Goal: Book appointment/travel/reservation

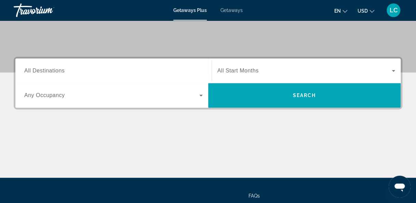
scroll to position [137, 0]
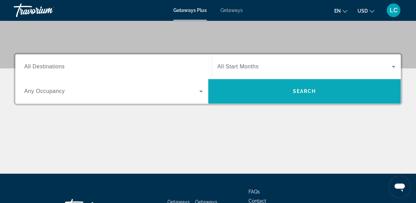
click at [305, 90] on span "Search" at bounding box center [304, 91] width 23 height 5
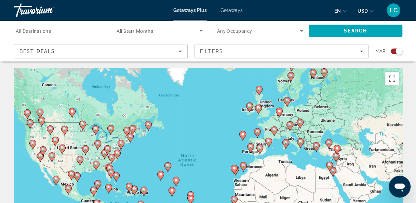
click at [49, 36] on div "Search widget" at bounding box center [59, 30] width 86 height 19
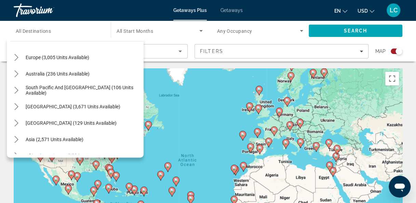
scroll to position [85, 0]
click at [73, 135] on span "Select destination: Asia (2,571 units available)" at bounding box center [54, 139] width 65 height 16
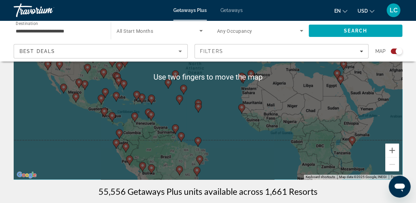
scroll to position [94, 0]
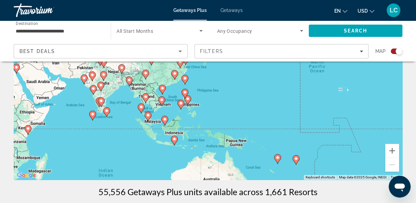
click at [145, 96] on div "To activate drag with keyboard, press Alt + Enter. Once in keyboard drag state,…" at bounding box center [208, 77] width 389 height 205
type input "**********"
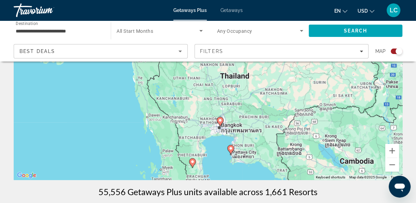
click at [219, 122] on div "To navigate, press the arrow keys. To activate drag with keyboard, press Alt + …" at bounding box center [208, 77] width 389 height 205
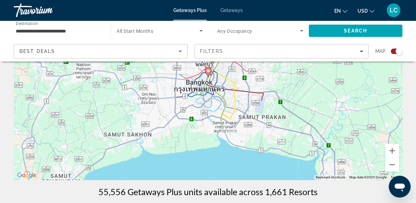
click at [209, 76] on gmp-advanced-marker "Main content" at bounding box center [208, 72] width 7 height 10
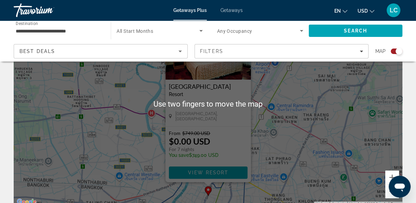
scroll to position [68, 0]
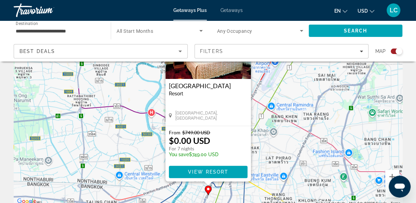
click at [228, 174] on span "View Resort" at bounding box center [208, 171] width 40 height 5
click at [0, 0] on div at bounding box center [0, 0] width 0 height 0
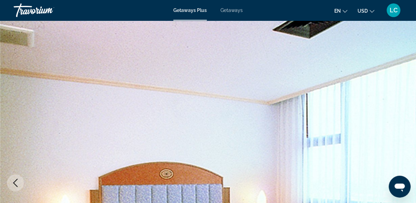
click at [415, 198] on img "Main content" at bounding box center [208, 183] width 416 height 325
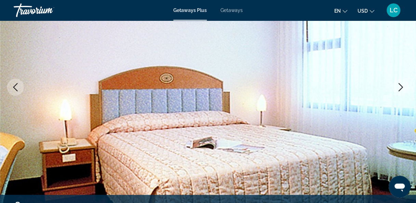
scroll to position [109, 0]
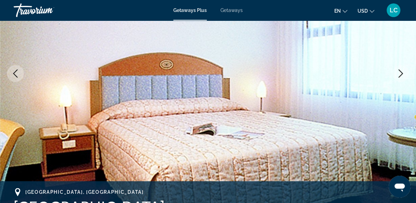
click at [399, 75] on icon "Next image" at bounding box center [400, 73] width 8 height 8
click at [402, 71] on icon "Next image" at bounding box center [400, 73] width 8 height 8
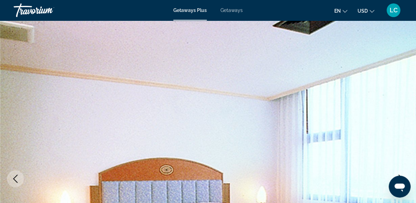
scroll to position [0, 0]
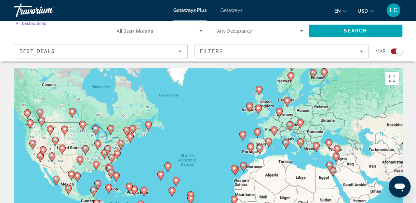
click at [70, 28] on input "Destination All Destinations" at bounding box center [59, 31] width 86 height 8
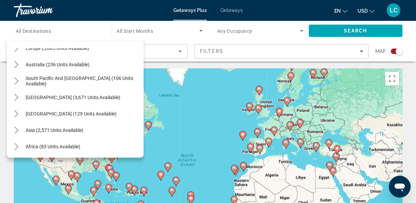
scroll to position [93, 0]
click at [16, 127] on icon "Toggle Asia (2,571 units available) submenu" at bounding box center [16, 130] width 7 height 7
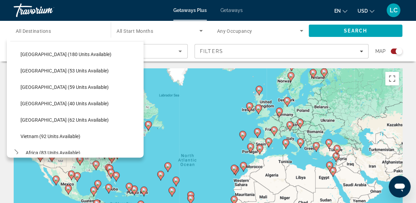
scroll to position [247, 0]
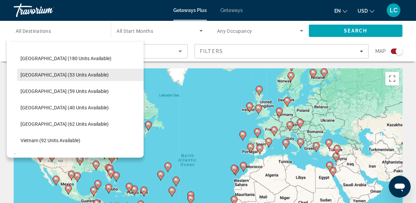
click at [51, 78] on span "Select destination: Maldives (53 units available)" at bounding box center [80, 75] width 126 height 16
type input "**********"
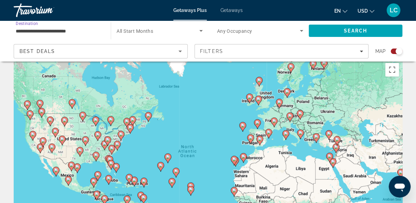
scroll to position [0, 0]
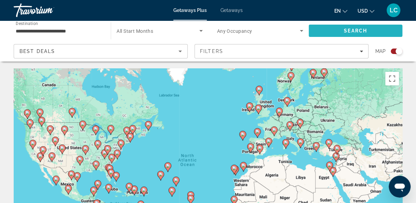
click at [320, 32] on span "Search" at bounding box center [356, 31] width 94 height 16
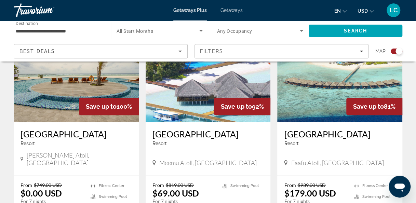
scroll to position [285, 0]
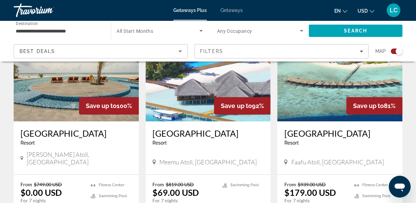
click at [191, 104] on img "Main content" at bounding box center [208, 66] width 125 height 109
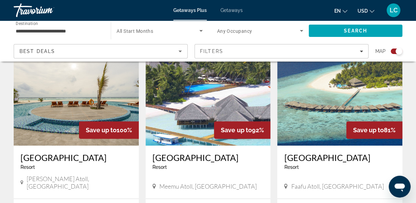
scroll to position [262, 0]
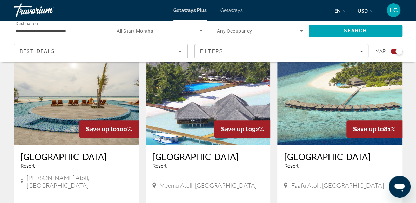
click at [56, 102] on img "Main content" at bounding box center [76, 89] width 125 height 109
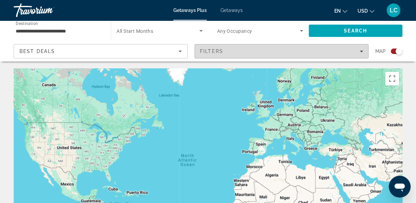
click at [359, 51] on icon "Filters" at bounding box center [360, 51] width 3 height 3
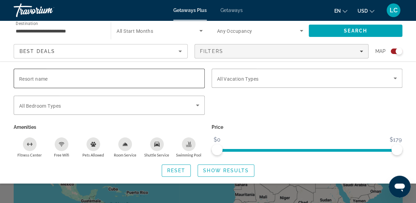
click at [123, 77] on input "Resort name" at bounding box center [109, 78] width 180 height 8
click at [335, 116] on div "Search widget" at bounding box center [307, 109] width 198 height 27
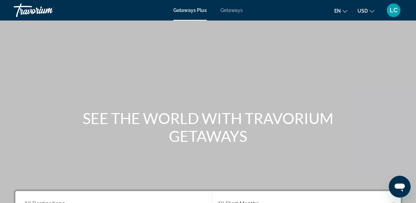
click at [213, 53] on div "Main content" at bounding box center [208, 102] width 416 height 205
